Goal: Task Accomplishment & Management: Manage account settings

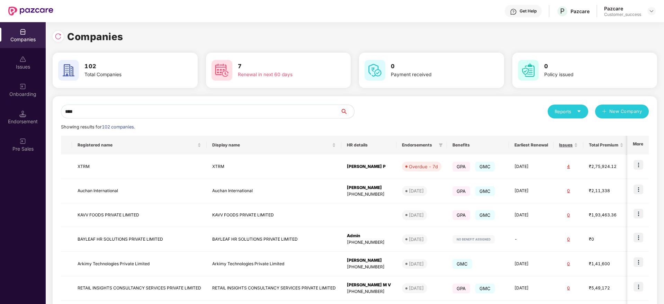
click at [263, 107] on input "****" at bounding box center [200, 112] width 279 height 14
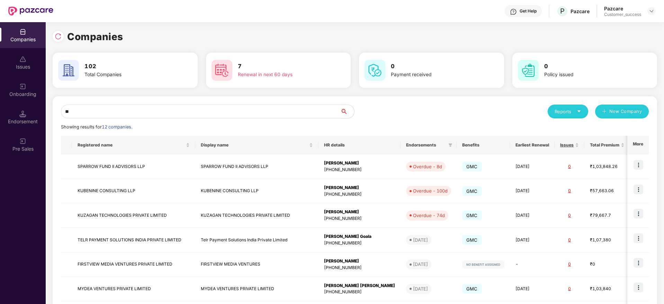
type input "*"
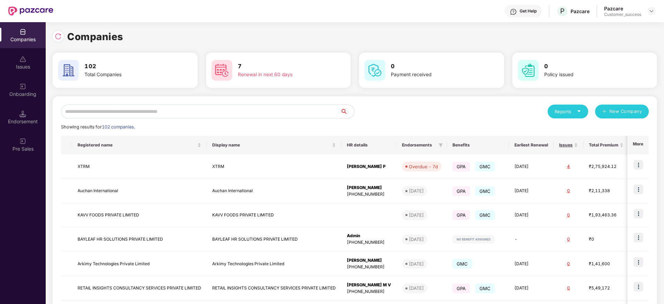
click at [163, 108] on input "text" at bounding box center [200, 112] width 279 height 14
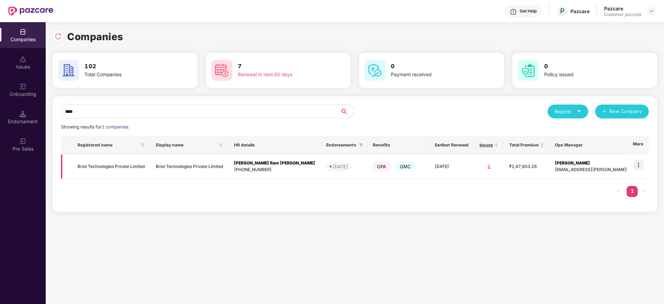
type input "****"
click at [181, 168] on td "Briot Technologies Private Limited" at bounding box center [189, 166] width 78 height 25
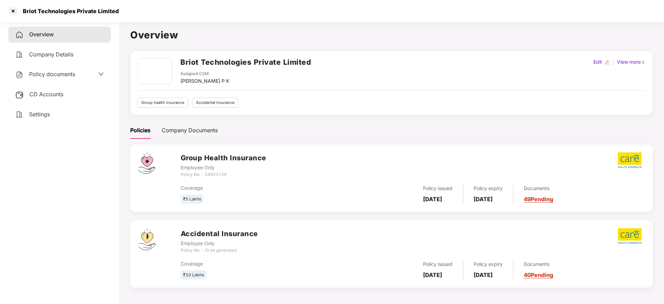
click at [33, 78] on div "Policy documents" at bounding box center [45, 74] width 60 height 9
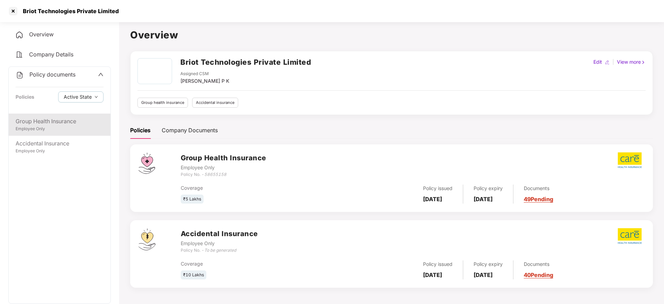
click at [44, 135] on div "Group Health Insurance Employee Only" at bounding box center [60, 125] width 102 height 22
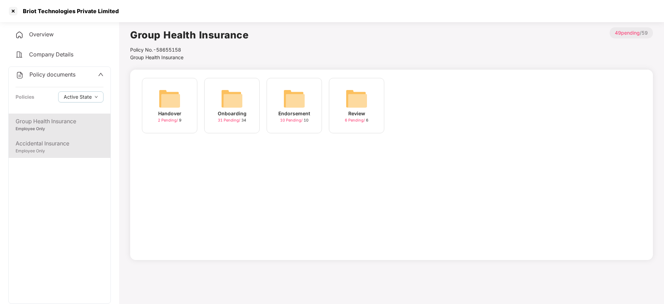
click at [67, 154] on div "Employee Only" at bounding box center [60, 151] width 88 height 7
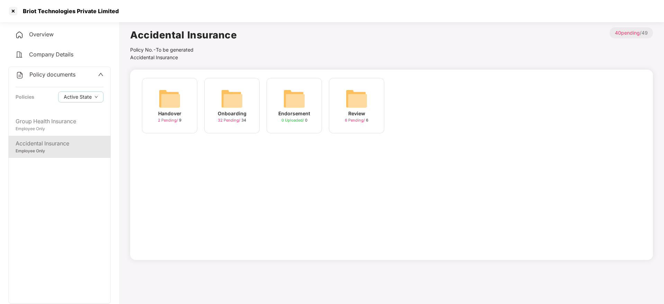
click at [234, 108] on img at bounding box center [232, 99] width 22 height 22
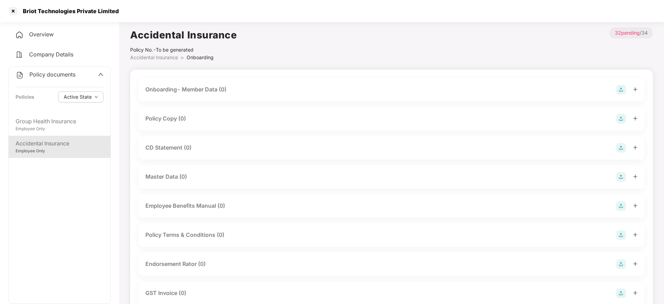
click at [173, 118] on div "Policy Copy (0)" at bounding box center [165, 118] width 41 height 9
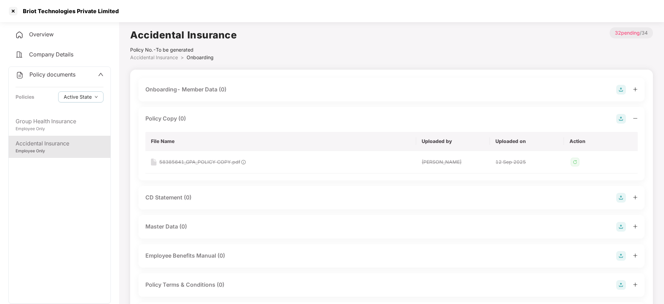
click at [622, 116] on img at bounding box center [621, 119] width 10 height 10
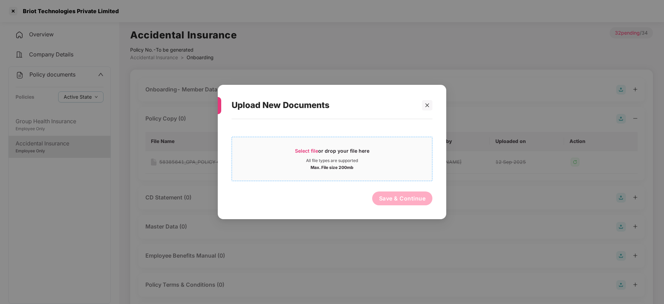
click at [318, 149] on div "Select file or drop your file here" at bounding box center [332, 152] width 74 height 10
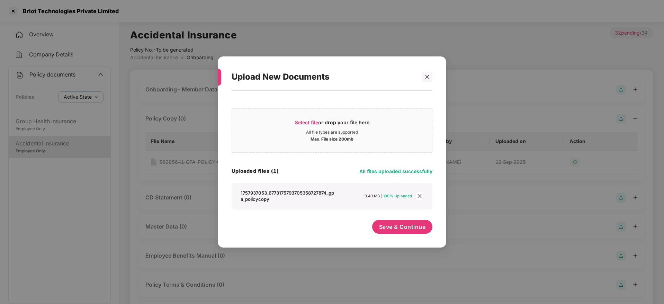
click at [420, 197] on icon "close" at bounding box center [419, 196] width 5 height 5
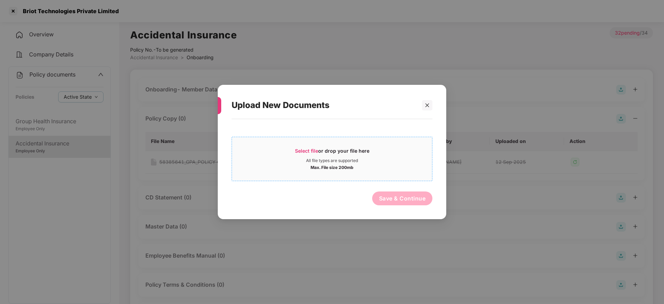
click at [312, 156] on div "Select file or drop your file here" at bounding box center [332, 152] width 74 height 10
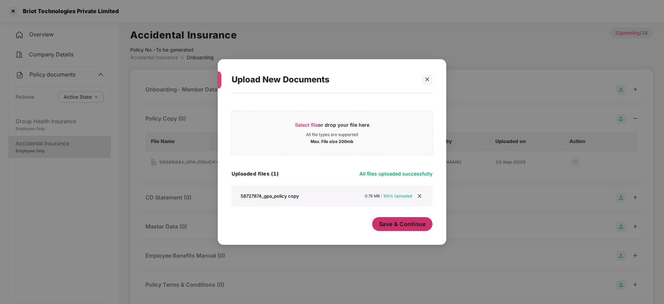
click at [416, 229] on button "Save & Continue" at bounding box center [402, 224] width 61 height 14
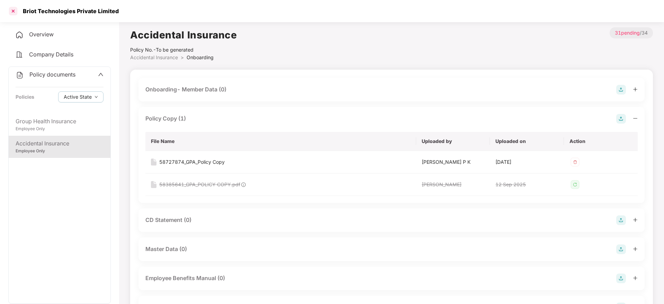
click at [15, 13] on div at bounding box center [13, 11] width 11 height 11
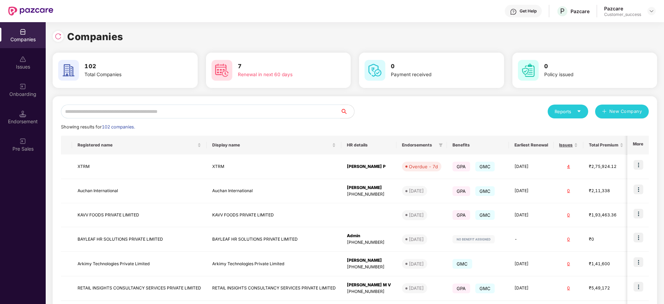
click at [106, 110] on input "text" at bounding box center [200, 112] width 279 height 14
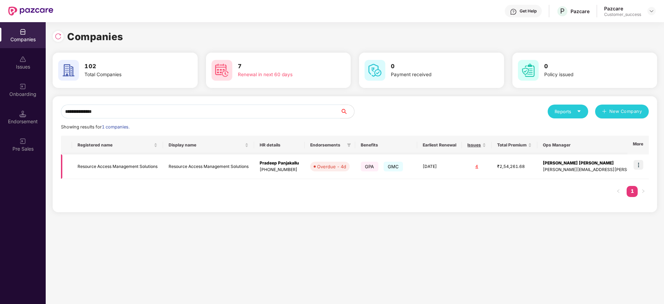
type input "**********"
click at [639, 164] on img at bounding box center [639, 165] width 10 height 10
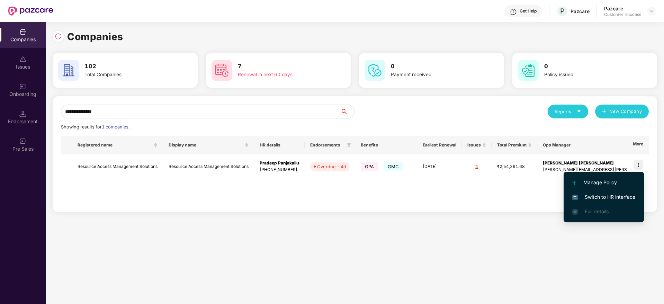
click at [612, 196] on span "Switch to HR interface" at bounding box center [603, 197] width 63 height 8
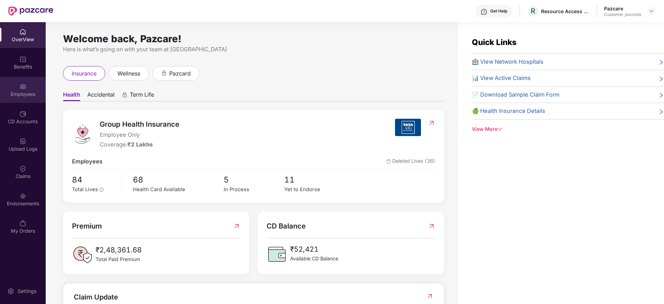
click at [31, 93] on div "Employees" at bounding box center [23, 94] width 46 height 7
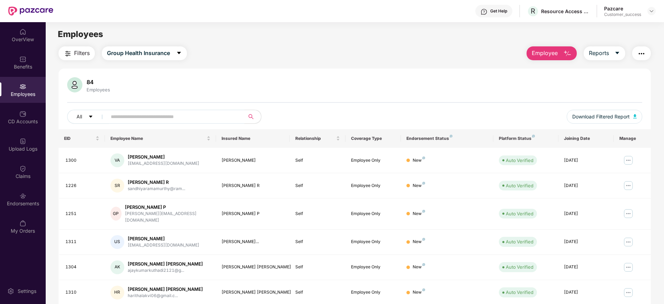
click at [195, 115] on input "text" at bounding box center [173, 116] width 124 height 10
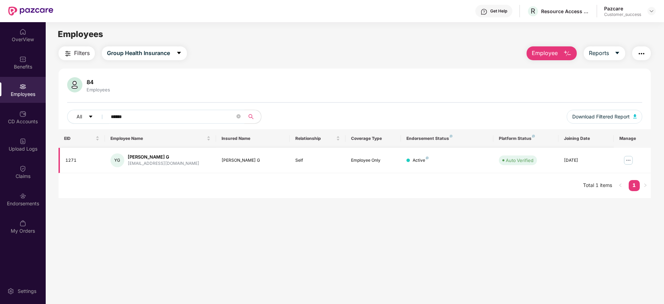
type input "******"
click at [632, 159] on img at bounding box center [628, 160] width 11 height 11
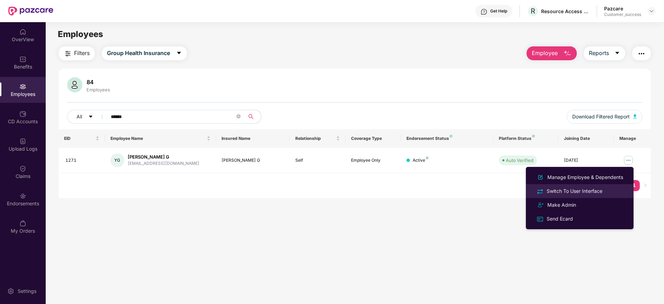
click at [573, 184] on li "Switch To User Interface" at bounding box center [580, 191] width 108 height 14
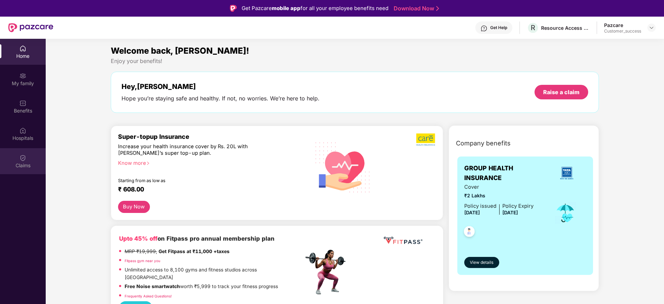
click at [28, 150] on div "Claims" at bounding box center [23, 161] width 46 height 26
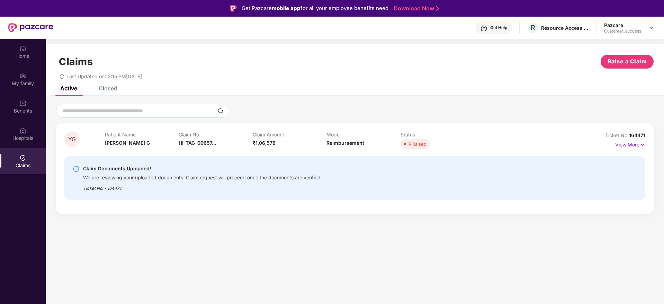
click at [618, 145] on p "View More" at bounding box center [630, 143] width 30 height 9
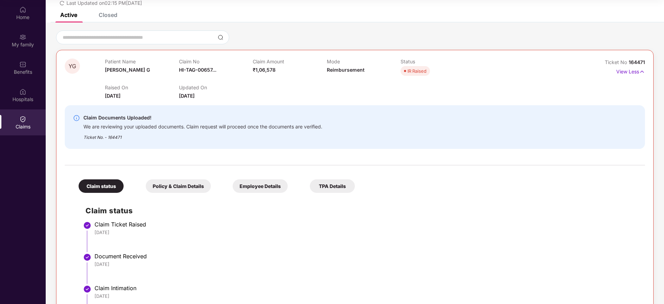
scroll to position [33, 0]
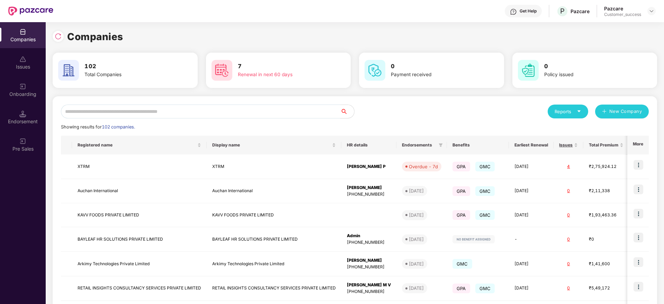
click at [140, 111] on input "text" at bounding box center [200, 112] width 279 height 14
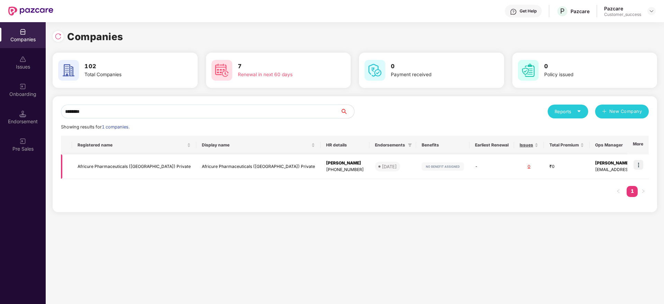
type input "********"
click at [204, 160] on td "Africure Pharmaceuticals ([GEOGRAPHIC_DATA]) Private" at bounding box center [258, 166] width 124 height 25
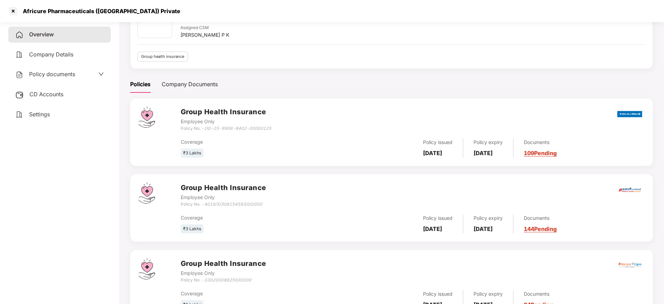
scroll to position [77, 0]
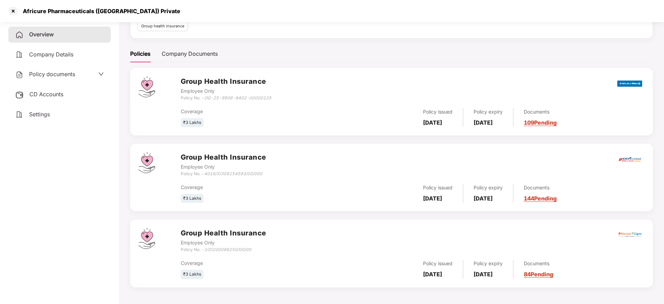
click at [232, 160] on h3 "Group Health Insurance" at bounding box center [224, 157] width 86 height 11
